Goal: Task Accomplishment & Management: Manage account settings

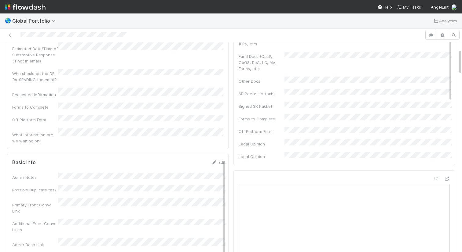
scroll to position [104, 0]
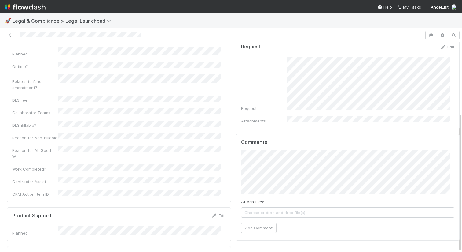
scroll to position [5, 0]
click at [236, 151] on div "Comments Attach files: Choose or drag and drop file(s) Add Comment" at bounding box center [348, 199] width 224 height 130
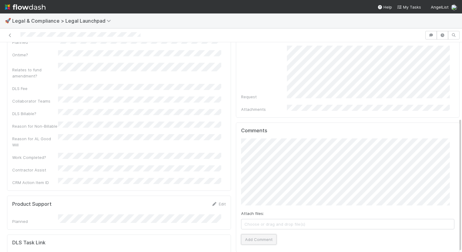
click at [258, 234] on button "Add Comment" at bounding box center [258, 239] width 35 height 10
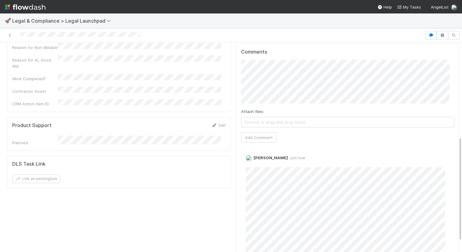
scroll to position [210, 0]
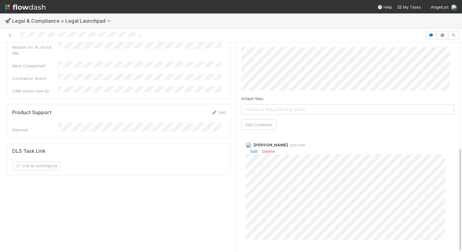
click at [251, 149] on link "Edit" at bounding box center [254, 151] width 7 height 5
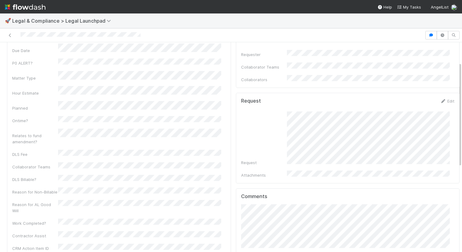
scroll to position [0, 0]
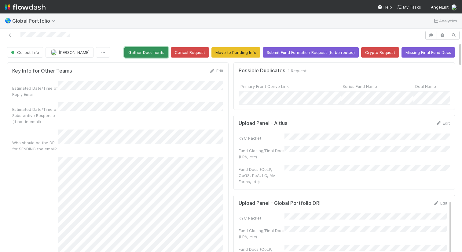
click at [164, 53] on button "Gather Documents" at bounding box center [146, 52] width 44 height 10
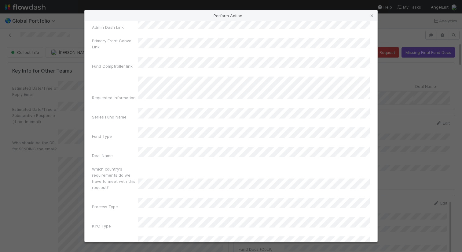
scroll to position [38, 0]
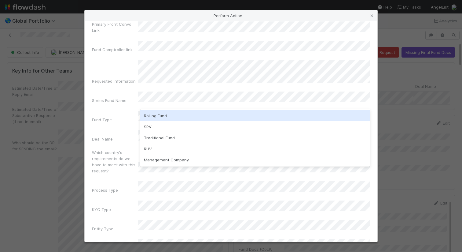
click at [191, 115] on div "Rolling Fund" at bounding box center [255, 115] width 230 height 11
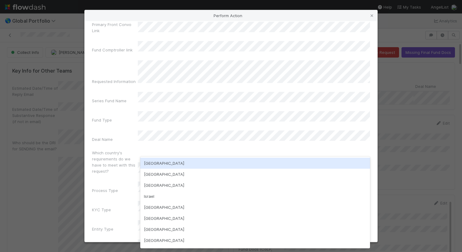
click at [174, 164] on div "USA" at bounding box center [255, 162] width 230 height 11
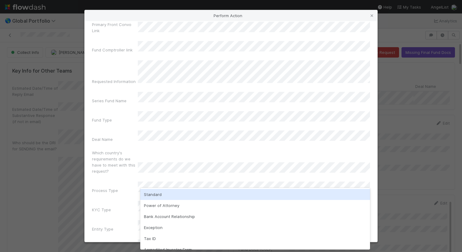
click at [163, 193] on div "Standard" at bounding box center [255, 194] width 230 height 11
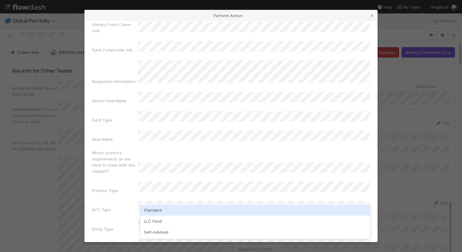
click at [165, 208] on div "Standard" at bounding box center [255, 209] width 230 height 11
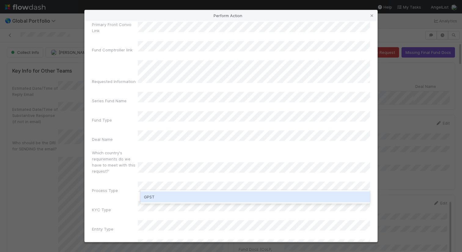
click at [164, 194] on div "GPST" at bounding box center [255, 196] width 230 height 11
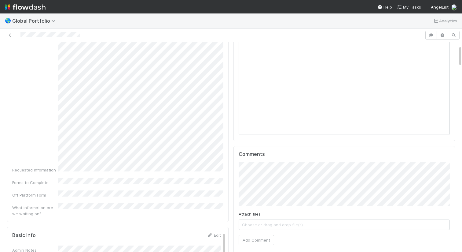
scroll to position [0, 0]
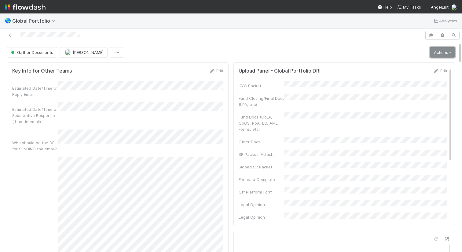
click at [436, 50] on link "Actions" at bounding box center [442, 52] width 25 height 10
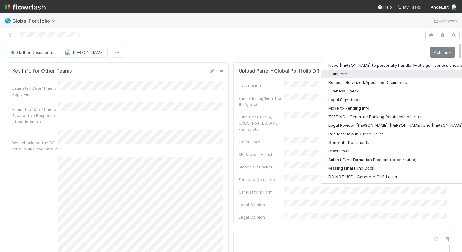
click at [362, 72] on button "Complete" at bounding box center [400, 73] width 159 height 9
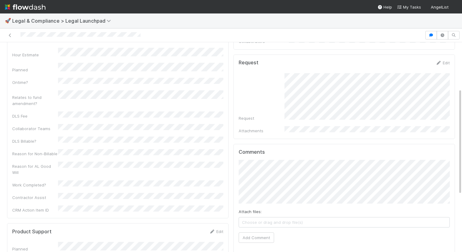
scroll to position [204, 0]
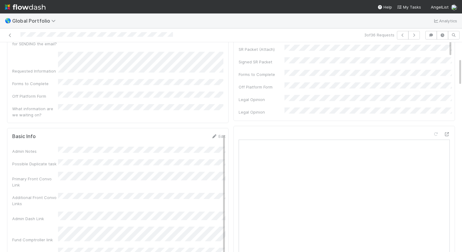
scroll to position [121, 0]
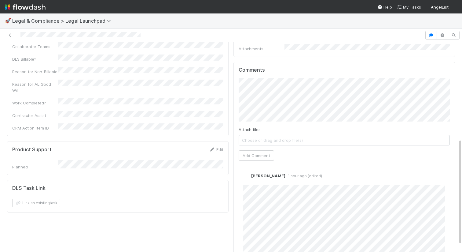
scroll to position [204, 0]
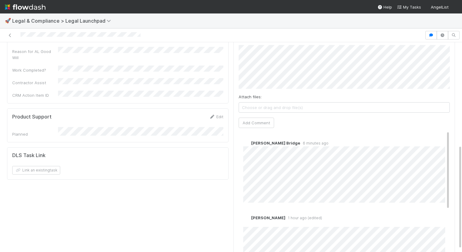
scroll to position [206, 0]
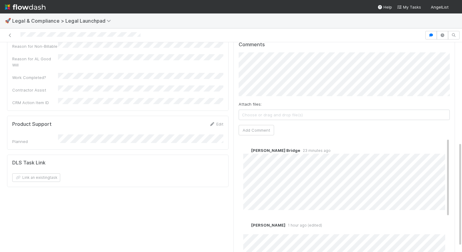
scroll to position [204, 0]
